Goal: Task Accomplishment & Management: Manage account settings

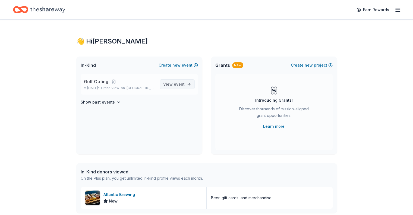
click at [171, 86] on span "View event" at bounding box center [173, 84] width 21 height 7
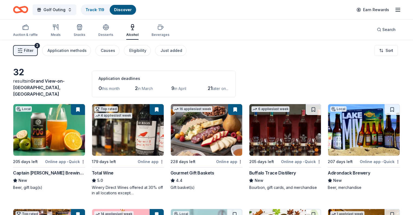
click at [396, 8] on line "button" at bounding box center [398, 8] width 4 height 0
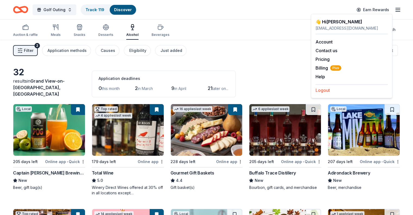
click at [328, 91] on button "Logout" at bounding box center [323, 90] width 14 height 7
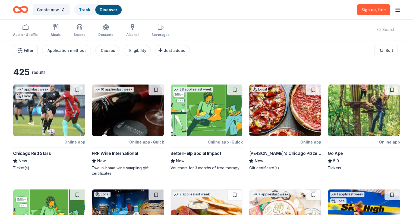
click at [395, 10] on icon "button" at bounding box center [398, 10] width 7 height 7
click at [326, 53] on button "Log in" at bounding box center [322, 52] width 13 height 7
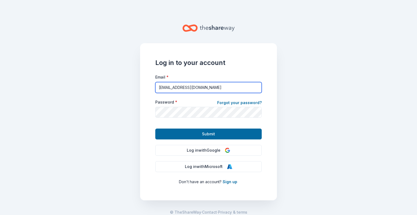
click at [206, 85] on input "[EMAIL_ADDRESS][DOMAIN_NAME]" at bounding box center [208, 87] width 107 height 11
type input "[EMAIL_ADDRESS][DOMAIN_NAME]"
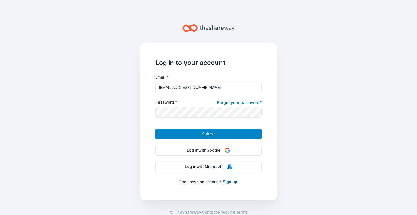
click at [203, 136] on span "Submit" at bounding box center [208, 134] width 13 height 7
